Goal: Transaction & Acquisition: Download file/media

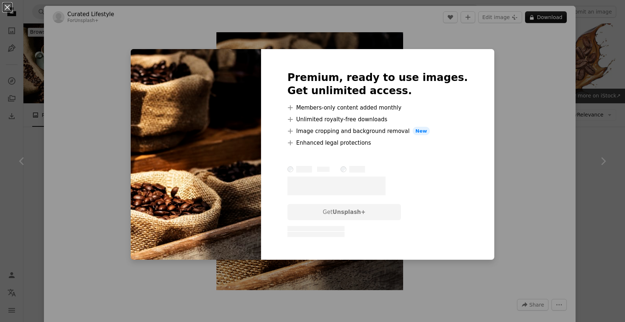
scroll to position [5004, 0]
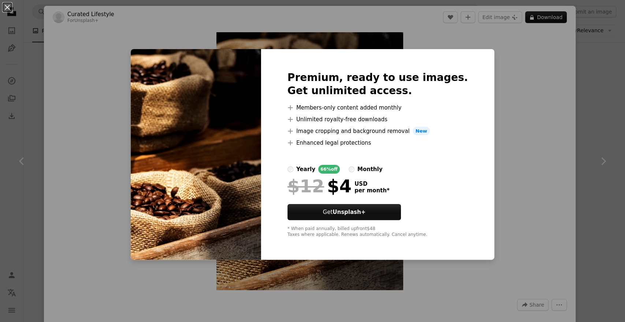
click at [515, 149] on div "An X shape Premium, ready to use images. Get unlimited access. A plus sign Memb…" at bounding box center [312, 161] width 625 height 322
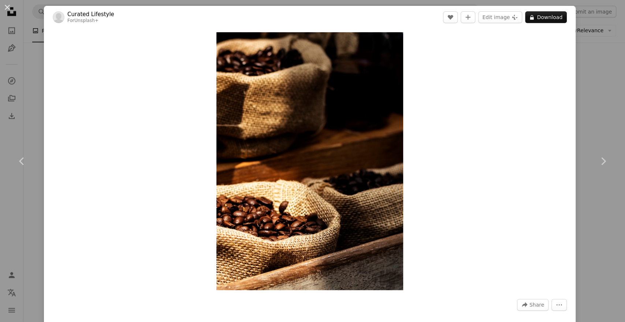
click at [588, 89] on div "An X shape Chevron left Chevron right Curated Lifestyle For Unsplash+ A heart A…" at bounding box center [312, 161] width 625 height 322
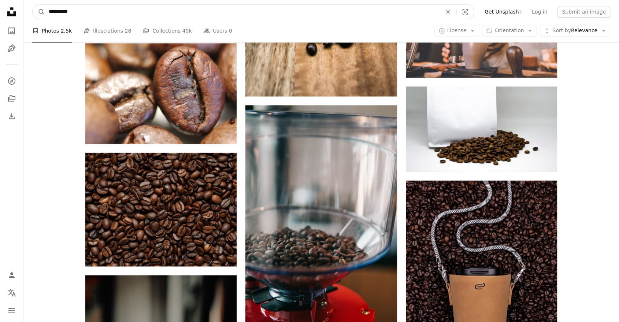
scroll to position [6222, 0]
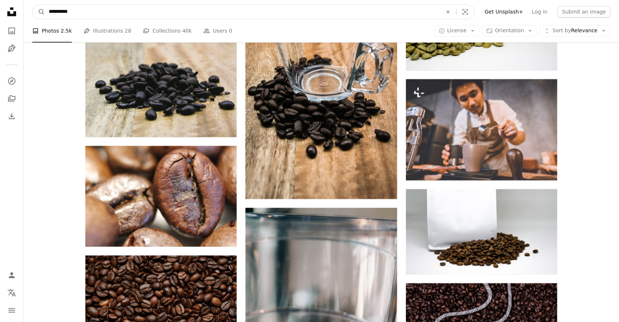
drag, startPoint x: 371, startPoint y: 17, endPoint x: 0, endPoint y: 13, distance: 371.3
type input "*****"
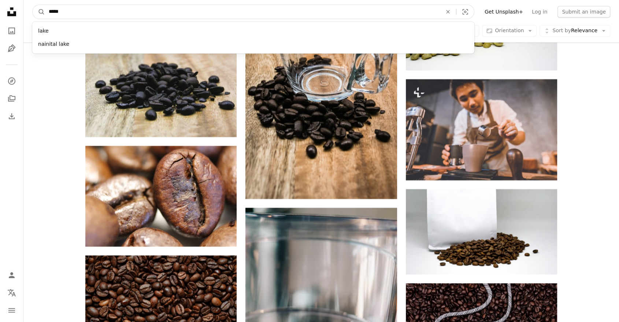
click button "A magnifying glass" at bounding box center [39, 12] width 12 height 14
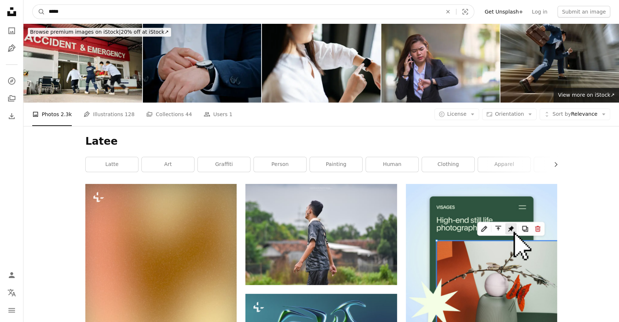
click at [87, 10] on input "*****" at bounding box center [242, 12] width 395 height 14
type input "****"
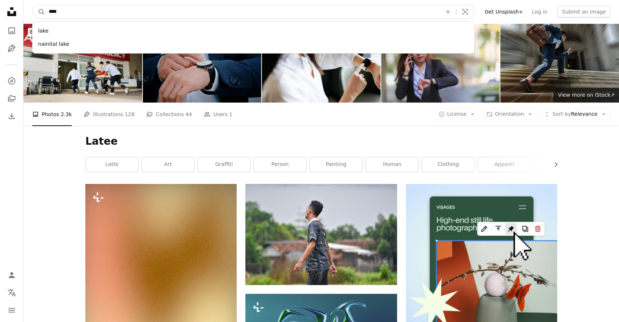
click button "A magnifying glass" at bounding box center [39, 12] width 12 height 14
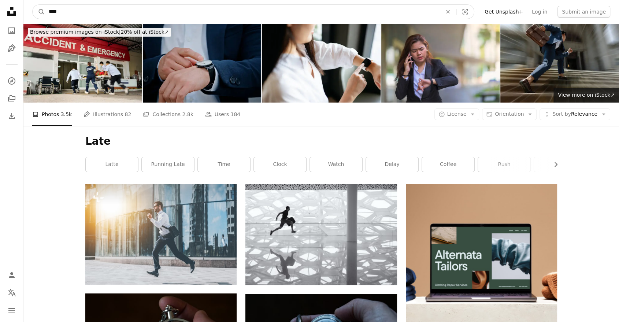
click at [128, 6] on input "****" at bounding box center [242, 12] width 395 height 14
type input "*********"
click button "A magnifying glass" at bounding box center [39, 12] width 12 height 14
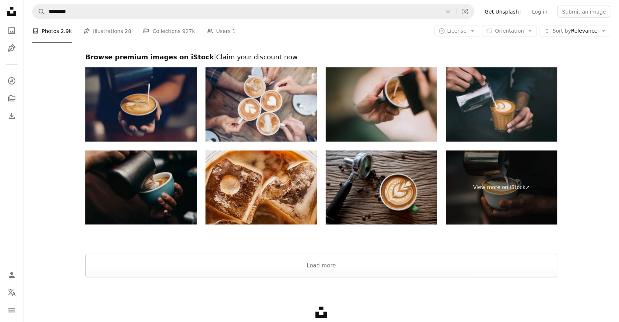
scroll to position [1704, 0]
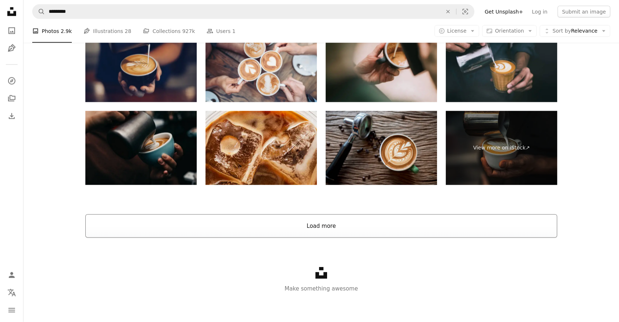
click at [251, 222] on button "Load more" at bounding box center [321, 225] width 472 height 23
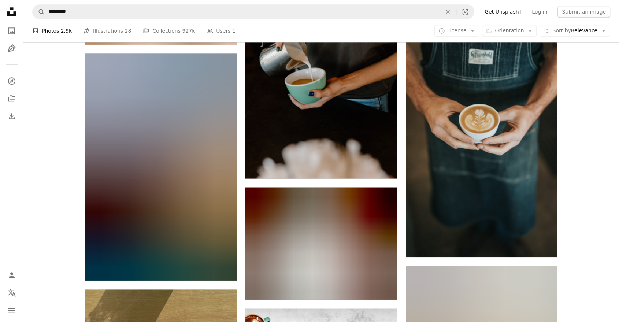
scroll to position [3668, 0]
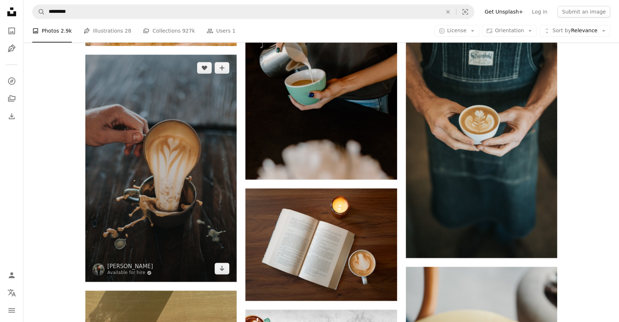
click at [189, 216] on img at bounding box center [160, 168] width 151 height 227
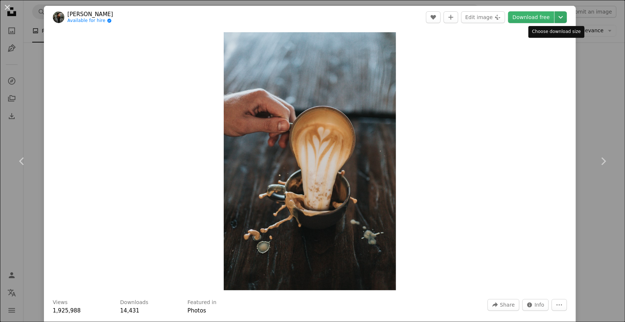
click at [556, 13] on icon "Chevron down" at bounding box center [561, 17] width 12 height 9
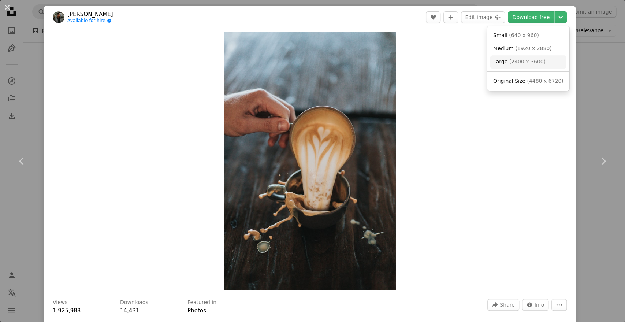
click at [535, 60] on span "( 2400 x 3600 )" at bounding box center [527, 62] width 36 height 6
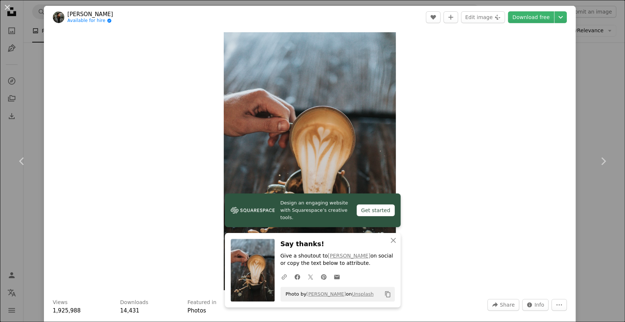
click at [589, 10] on div "An X shape Chevron left Chevron right Design an engaging website with Squarespa…" at bounding box center [312, 161] width 625 height 322
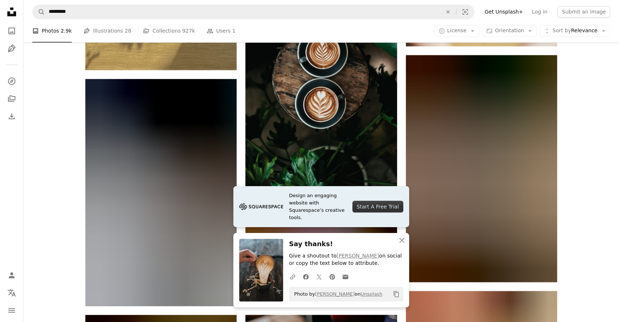
scroll to position [4115, 0]
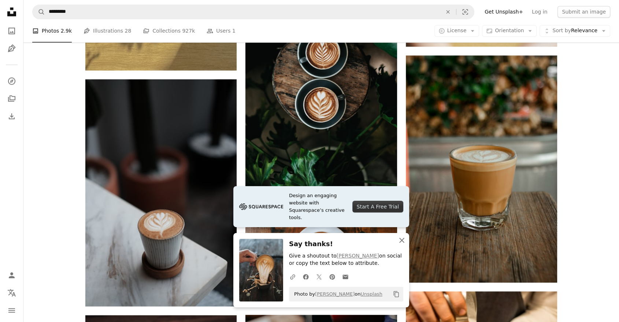
click at [399, 241] on icon "An X shape" at bounding box center [401, 240] width 9 height 9
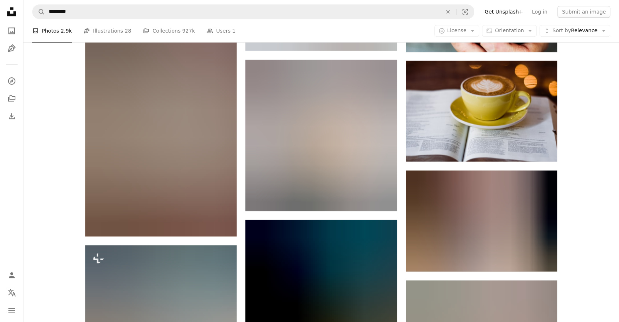
scroll to position [28578, 0]
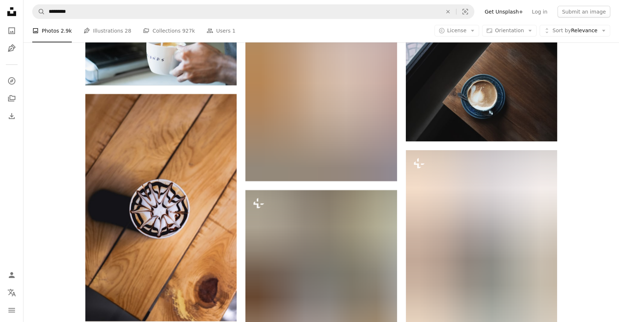
scroll to position [30489, 0]
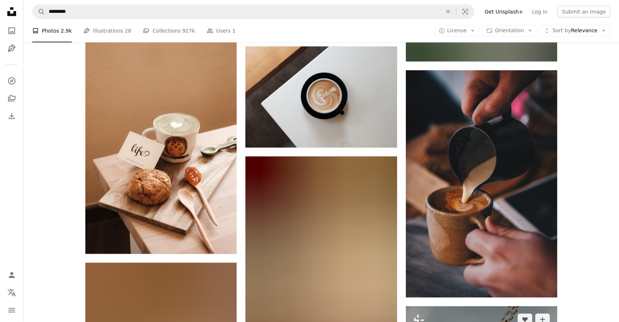
scroll to position [41143, 0]
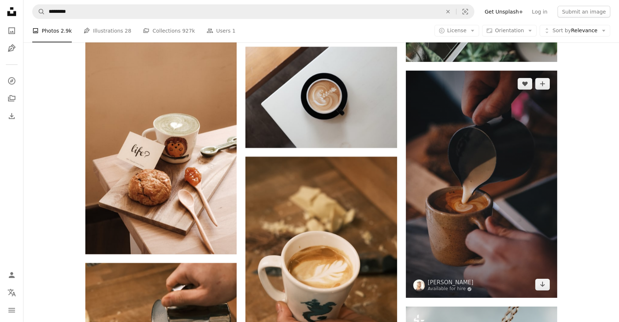
click at [508, 176] on img at bounding box center [481, 184] width 151 height 227
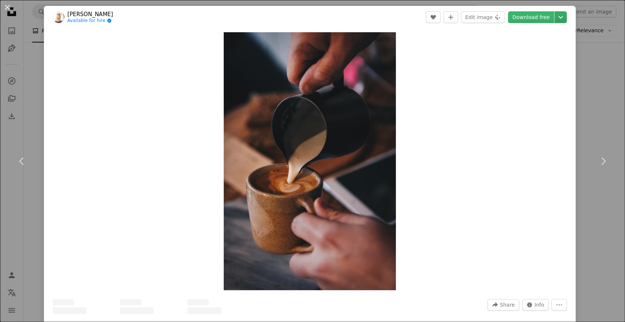
click at [556, 20] on icon "Chevron down" at bounding box center [561, 17] width 12 height 9
click at [555, 17] on icon "Chevron down" at bounding box center [561, 17] width 12 height 9
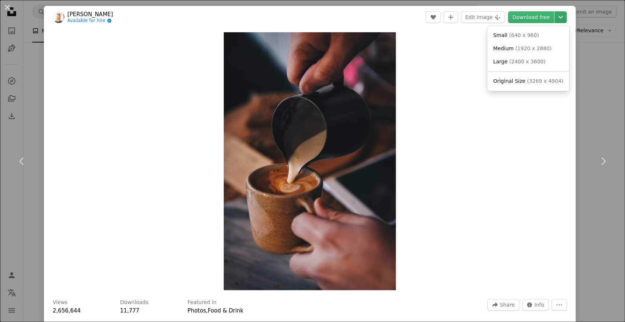
click at [556, 18] on icon "Chevron down" at bounding box center [561, 17] width 12 height 9
click at [534, 61] on span "( 2400 x 3600 )" at bounding box center [527, 62] width 36 height 6
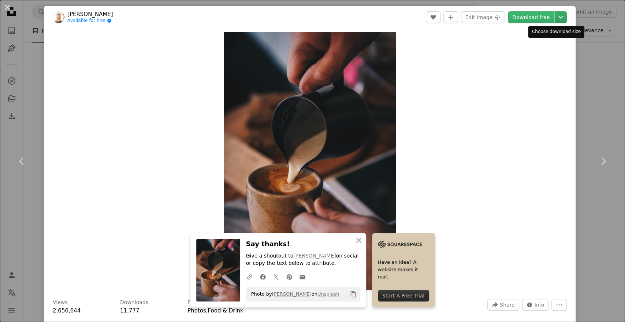
click at [555, 20] on icon "Chevron down" at bounding box center [561, 17] width 12 height 9
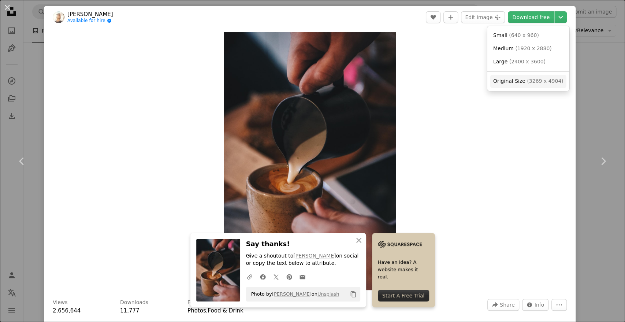
click at [537, 84] on span "( 3269 x 4904 )" at bounding box center [545, 81] width 36 height 6
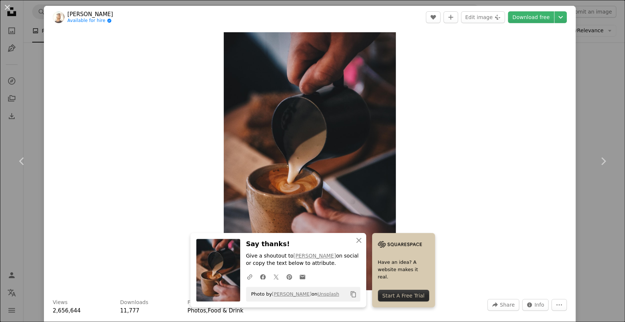
click at [16, 32] on div "An X shape Chevron left Chevron right An X shape Close Say thanks! Give a shout…" at bounding box center [312, 161] width 625 height 322
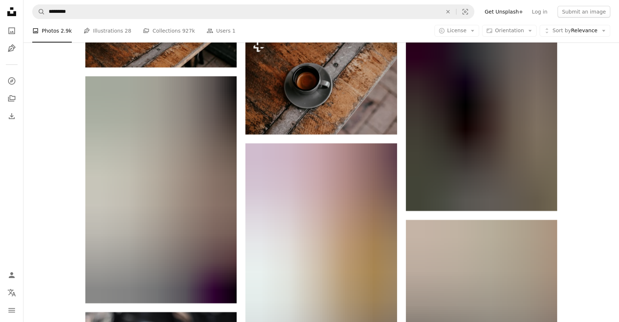
scroll to position [24990, 0]
